Goal: Find specific page/section: Find specific page/section

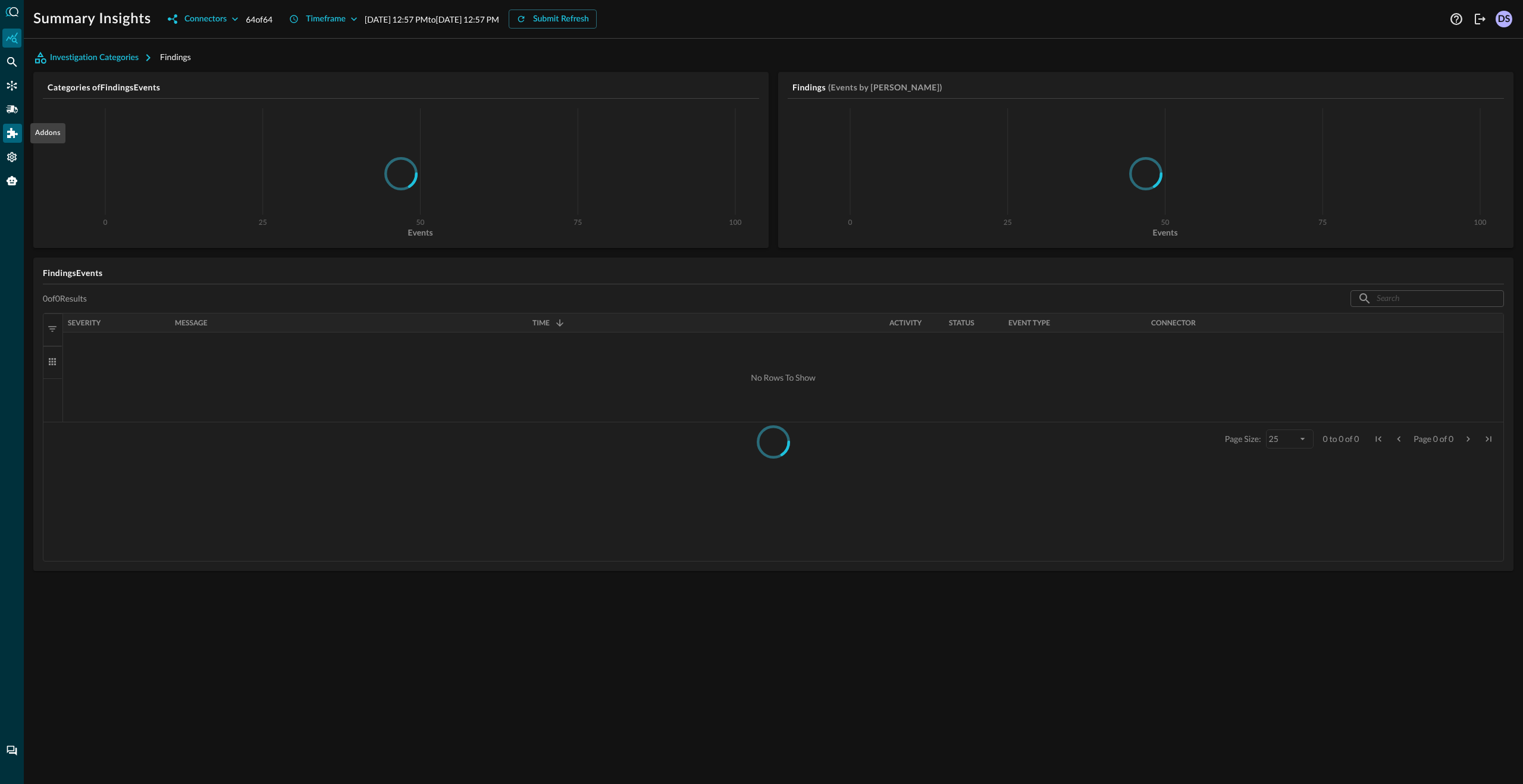
click at [12, 132] on icon "Addons" at bounding box center [13, 133] width 11 height 10
click at [100, 112] on p "Splunk Application" at bounding box center [82, 116] width 73 height 13
click at [802, 633] on div at bounding box center [761, 392] width 1523 height 784
